Goal: Information Seeking & Learning: Learn about a topic

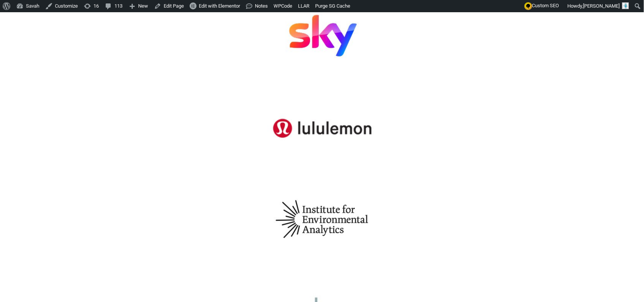
scroll to position [430, 0]
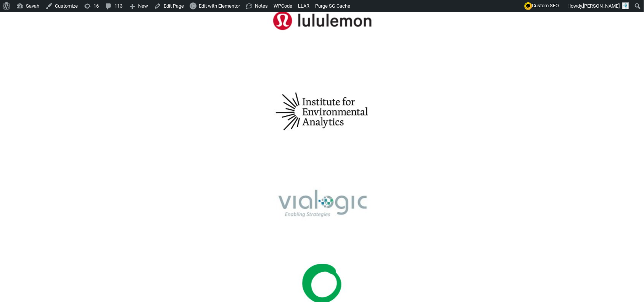
scroll to position [525, 0]
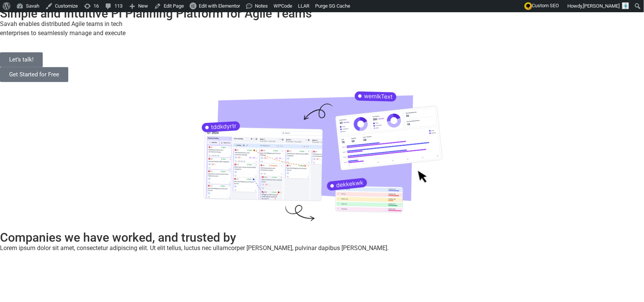
scroll to position [0, 0]
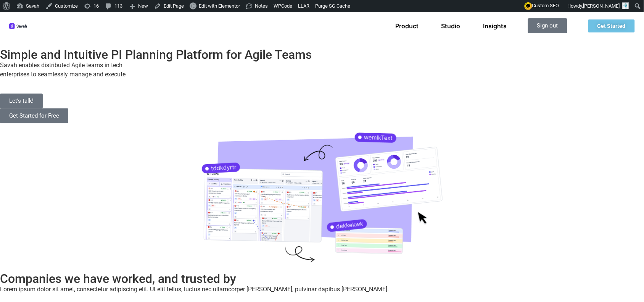
click at [180, 79] on p "Savah enables distributed Agile teams in tech enterprises to seamlessly manage …" at bounding box center [322, 70] width 644 height 18
click at [227, 79] on p "Savah enables distributed Agile teams in tech enterprises to seamlessly manage …" at bounding box center [322, 70] width 644 height 18
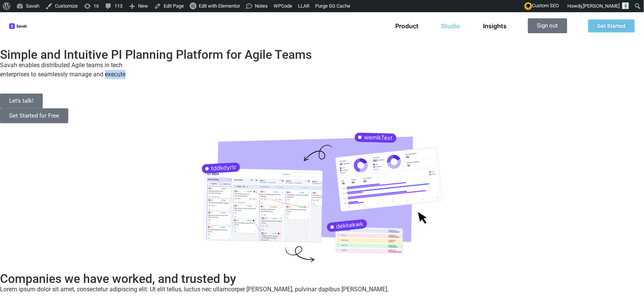
click at [453, 27] on link "Studio" at bounding box center [451, 26] width 19 height 8
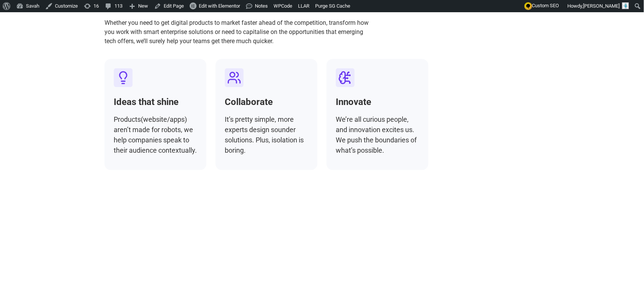
scroll to position [2339, 0]
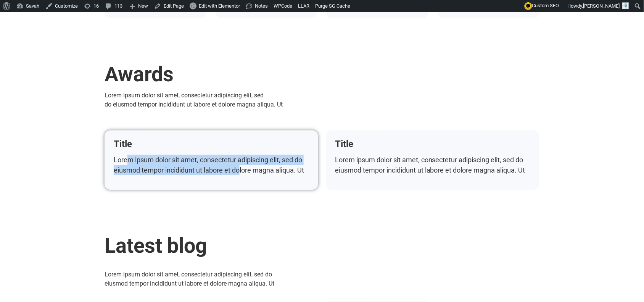
drag, startPoint x: 203, startPoint y: 128, endPoint x: 232, endPoint y: 130, distance: 28.7
click at [221, 155] on p "Lorem ipsum dolor sit amet, consectetur adipiscing elit, sed do eiusmod tempor …" at bounding box center [211, 165] width 195 height 21
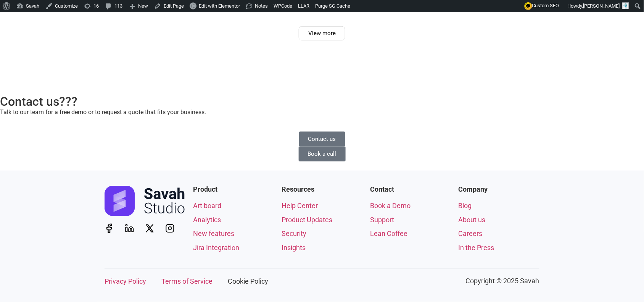
scroll to position [2529, 0]
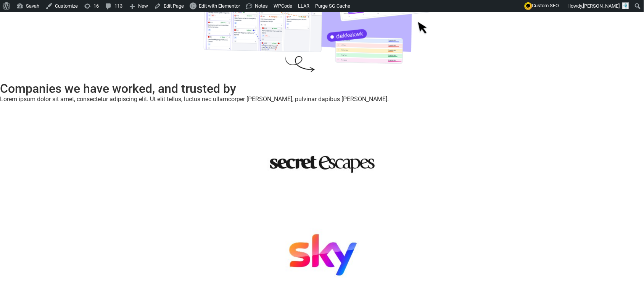
scroll to position [191, 0]
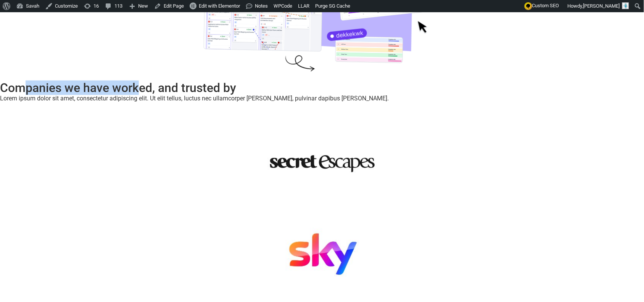
drag, startPoint x: 119, startPoint y: 69, endPoint x: 335, endPoint y: 74, distance: 216.6
click at [329, 82] on h2 "Companies we have worked, and trusted by" at bounding box center [322, 88] width 644 height 12
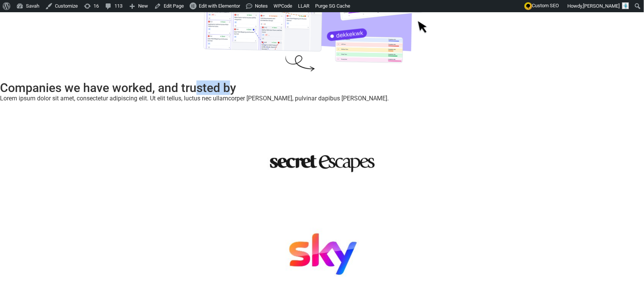
drag, startPoint x: 430, startPoint y: 75, endPoint x: 504, endPoint y: 73, distance: 74.1
click at [503, 82] on h2 "Companies we have worked, and trusted by" at bounding box center [322, 88] width 644 height 12
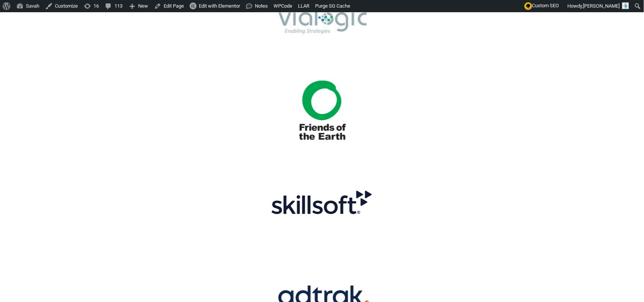
scroll to position [716, 0]
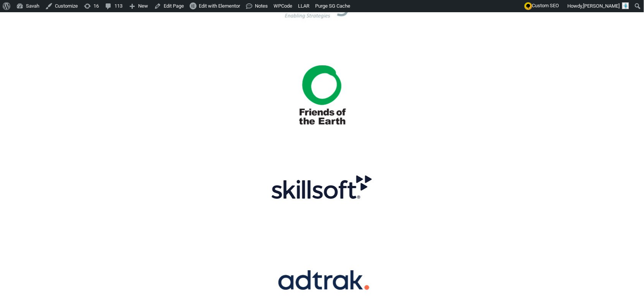
drag, startPoint x: 92, startPoint y: 148, endPoint x: 237, endPoint y: 195, distance: 153.1
drag, startPoint x: 232, startPoint y: 191, endPoint x: 225, endPoint y: 174, distance: 18.4
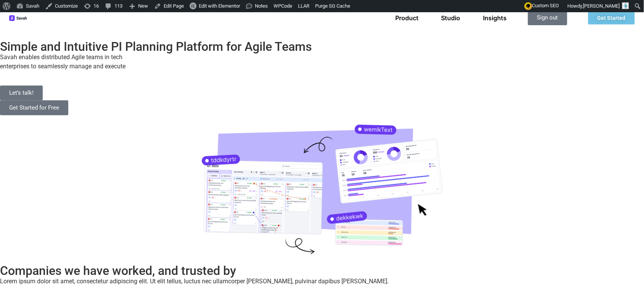
scroll to position [0, 0]
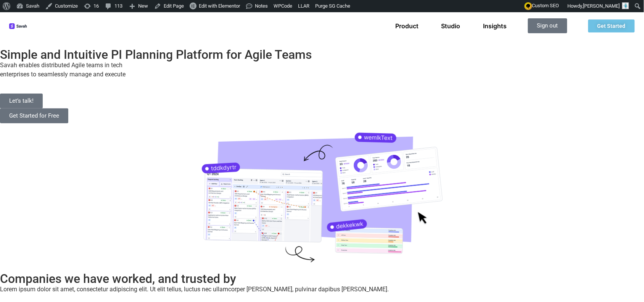
click at [254, 61] on h2 "Simple and Intuitive PI Planning Platform for Agile Teams" at bounding box center [322, 54] width 644 height 12
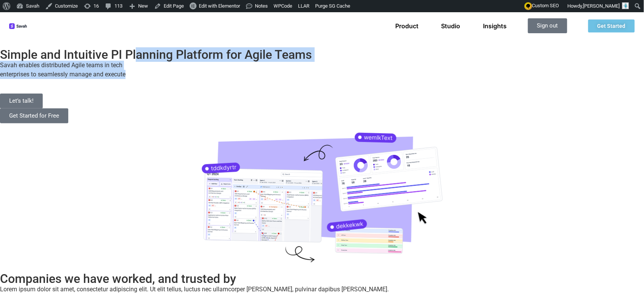
drag, startPoint x: 247, startPoint y: 157, endPoint x: 90, endPoint y: 100, distance: 167.2
click at [90, 100] on div "Simple and Intuitive PI Planning Platform for Agile Teams Savah enables distrib…" at bounding box center [322, 85] width 644 height 99
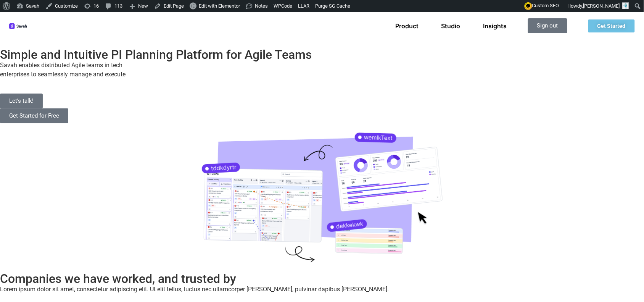
click at [81, 61] on h2 "Simple and Intuitive PI Planning Platform for Agile Teams" at bounding box center [322, 54] width 644 height 12
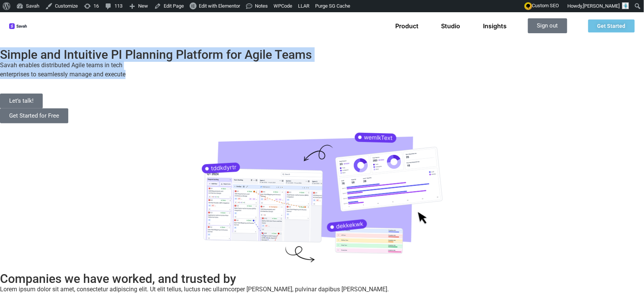
drag, startPoint x: 72, startPoint y: 73, endPoint x: 292, endPoint y: 165, distance: 238.8
click at [289, 135] on div "Simple and Intuitive PI Planning Platform for Agile Teams Savah enables distrib…" at bounding box center [322, 85] width 644 height 99
click at [298, 79] on div "Savah enables distributed Agile teams in tech enterprises to seamlessly manage …" at bounding box center [322, 70] width 644 height 18
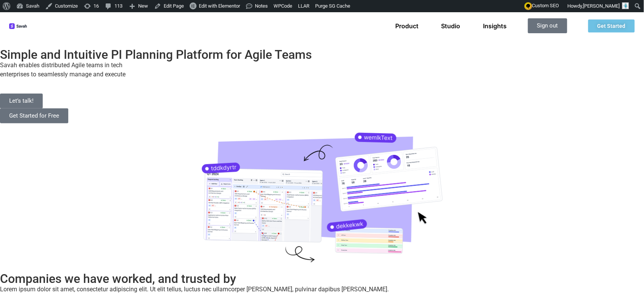
click at [150, 211] on div "Simple and Intuitive PI Planning Platform for Agile Teams Savah enables distrib…" at bounding box center [322, 155] width 644 height 239
drag, startPoint x: 201, startPoint y: 205, endPoint x: 220, endPoint y: 207, distance: 19.6
click at [201, 205] on div "Simple and Intuitive PI Planning Platform for Agile Teams Savah enables distrib…" at bounding box center [322, 155] width 644 height 239
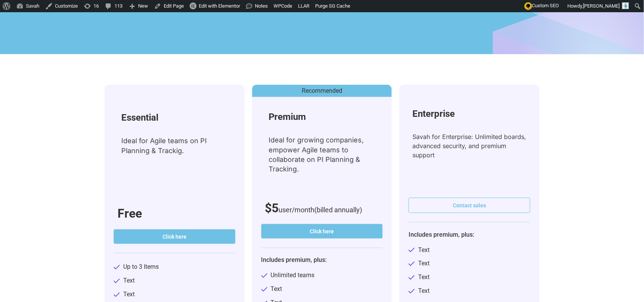
scroll to position [239, 0]
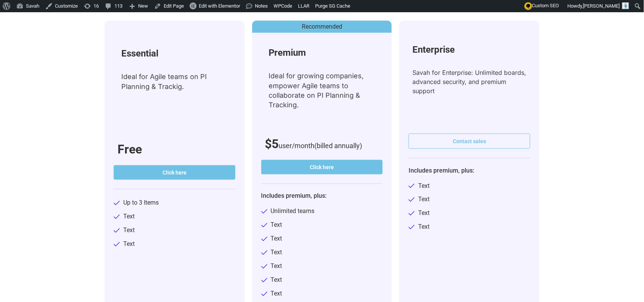
click at [297, 207] on span "Unlimited teams" at bounding box center [292, 211] width 46 height 9
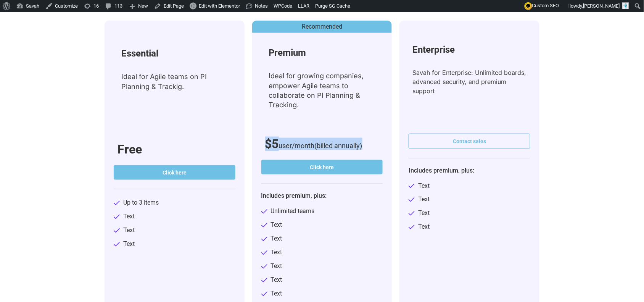
drag, startPoint x: 359, startPoint y: 120, endPoint x: 247, endPoint y: 115, distance: 112.7
click at [252, 115] on div "Premium Ideal for growing companies, empower Agile teams to collaborate on PI P…" at bounding box center [322, 182] width 140 height 298
click at [306, 207] on span "Unlimited teams" at bounding box center [292, 211] width 46 height 9
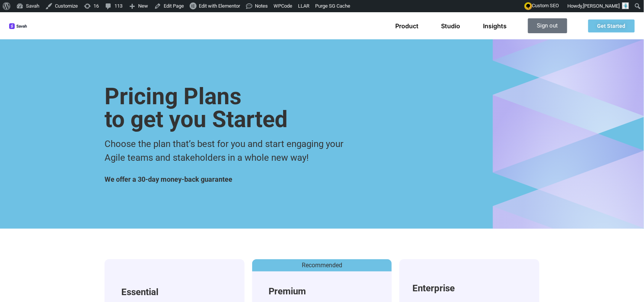
click at [282, 27] on div "Product Studio Insights Product Studio Insights Sign out Get Started" at bounding box center [403, 25] width 464 height 15
